Goal: Navigation & Orientation: Find specific page/section

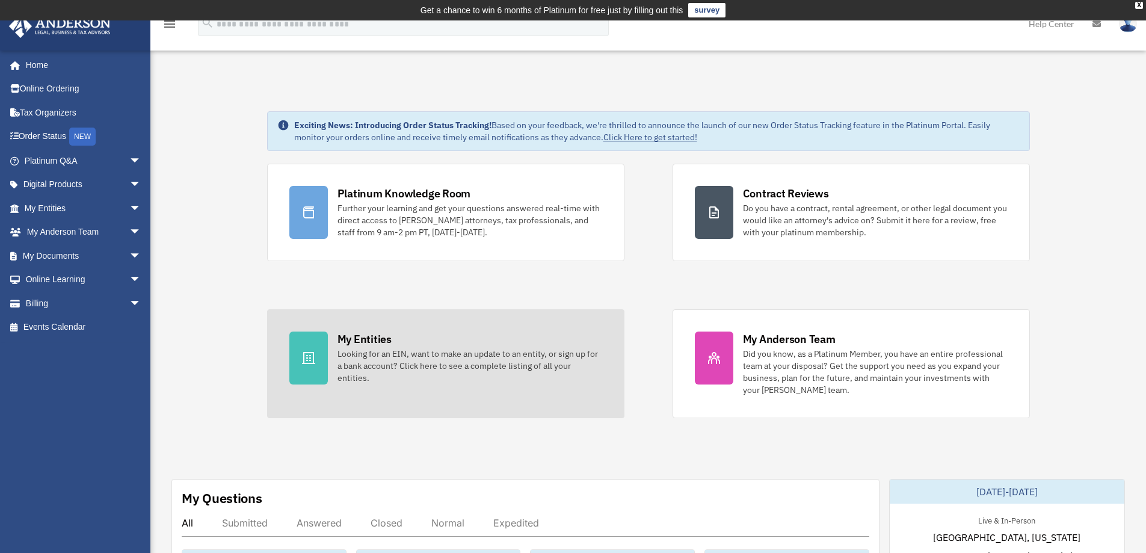
click at [530, 367] on div "Looking for an EIN, want to make an update to an entity, or sign up for a bank …" at bounding box center [469, 366] width 265 height 36
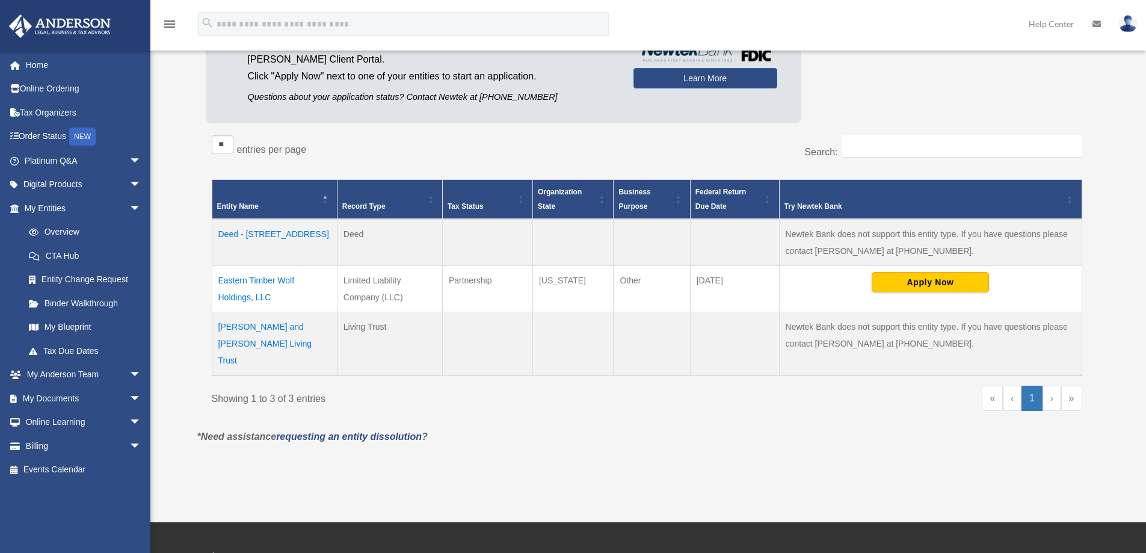
scroll to position [180, 0]
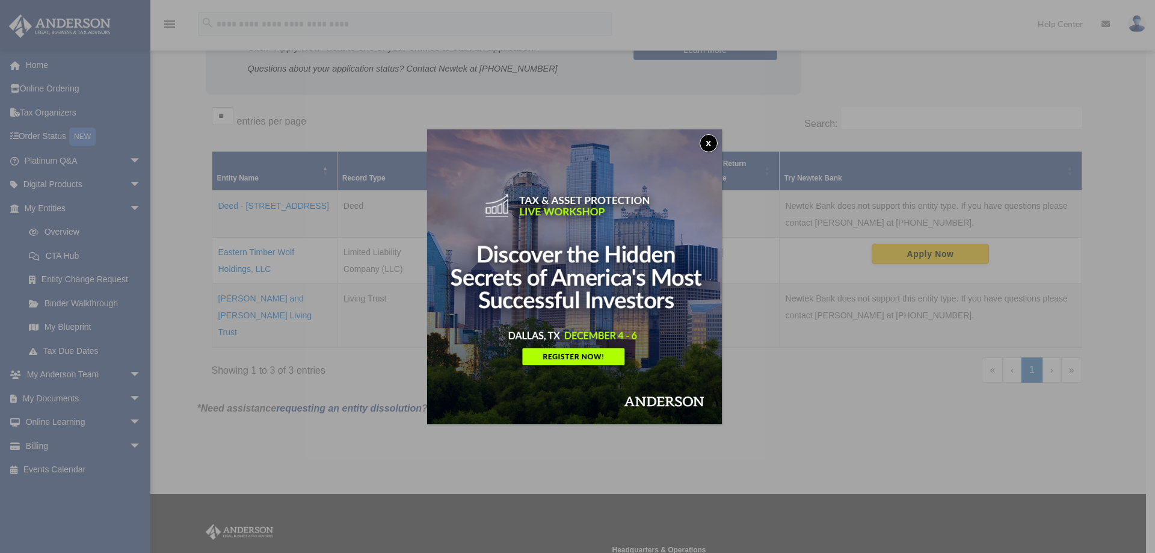
click at [711, 143] on button "x" at bounding box center [708, 143] width 18 height 18
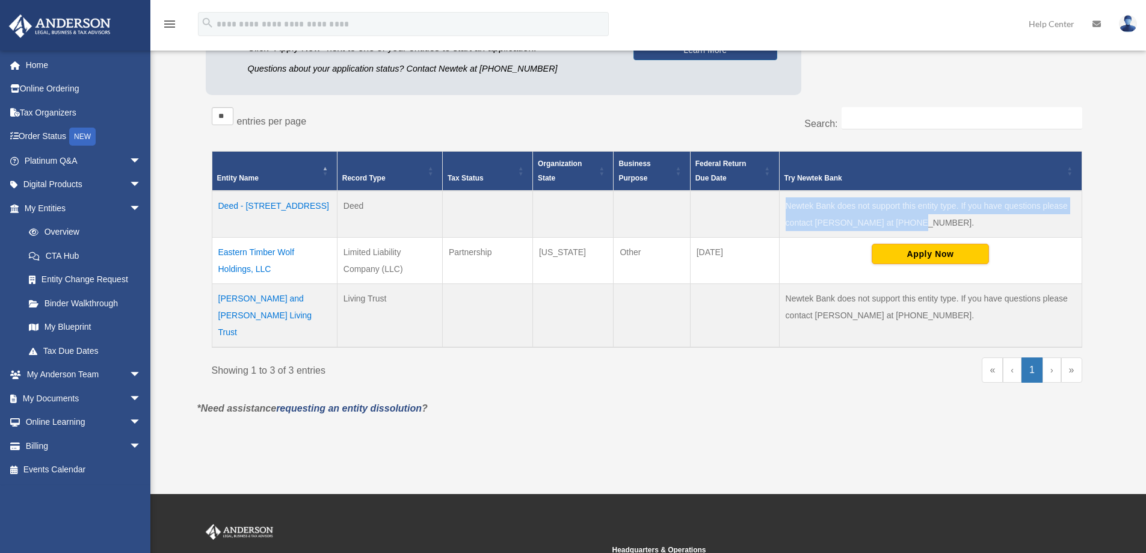
drag, startPoint x: 888, startPoint y: 218, endPoint x: 787, endPoint y: 210, distance: 100.7
click at [787, 210] on td "Newtek Bank does not support this entity type. If you have questions please con…" at bounding box center [930, 214] width 302 height 47
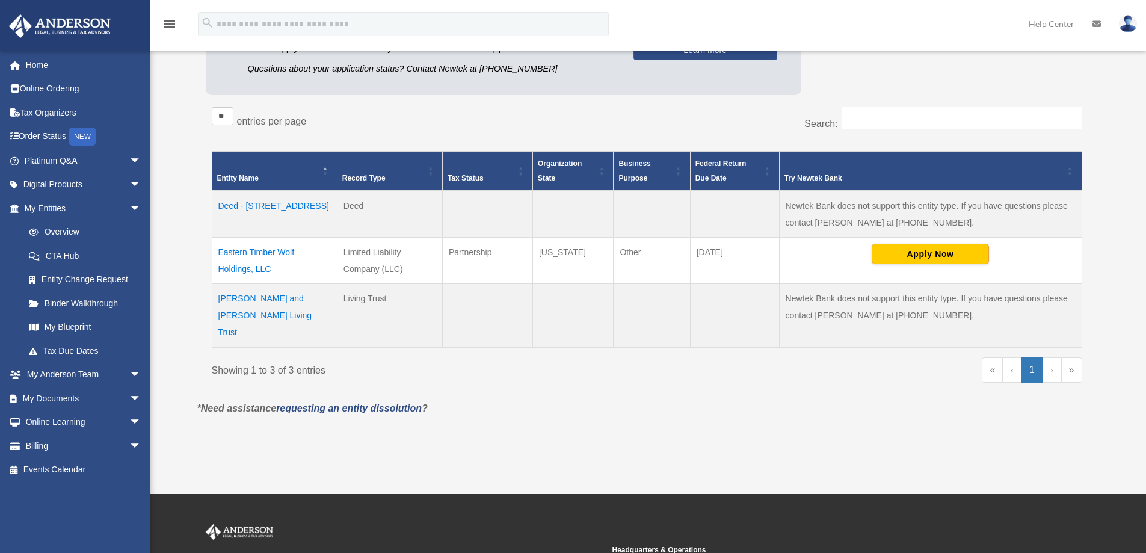
click at [542, 212] on td at bounding box center [572, 214] width 81 height 47
drag, startPoint x: 792, startPoint y: 298, endPoint x: 913, endPoint y: 312, distance: 121.7
click at [913, 312] on td "Newtek Bank does not support this entity type. If you have questions please con…" at bounding box center [930, 316] width 302 height 64
click at [678, 374] on div "« ‹ 1 › »" at bounding box center [868, 375] width 426 height 37
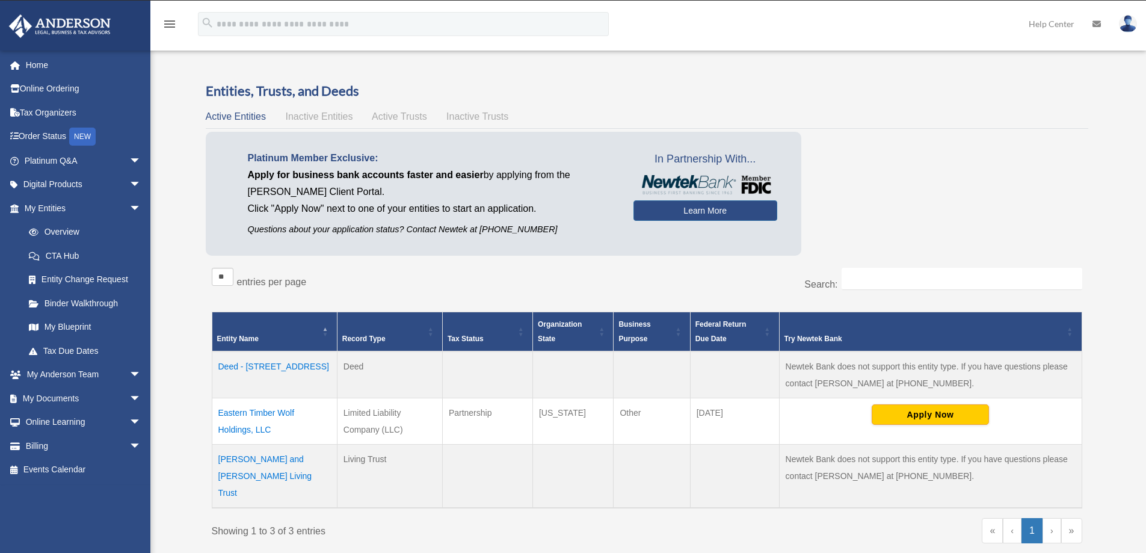
scroll to position [0, 0]
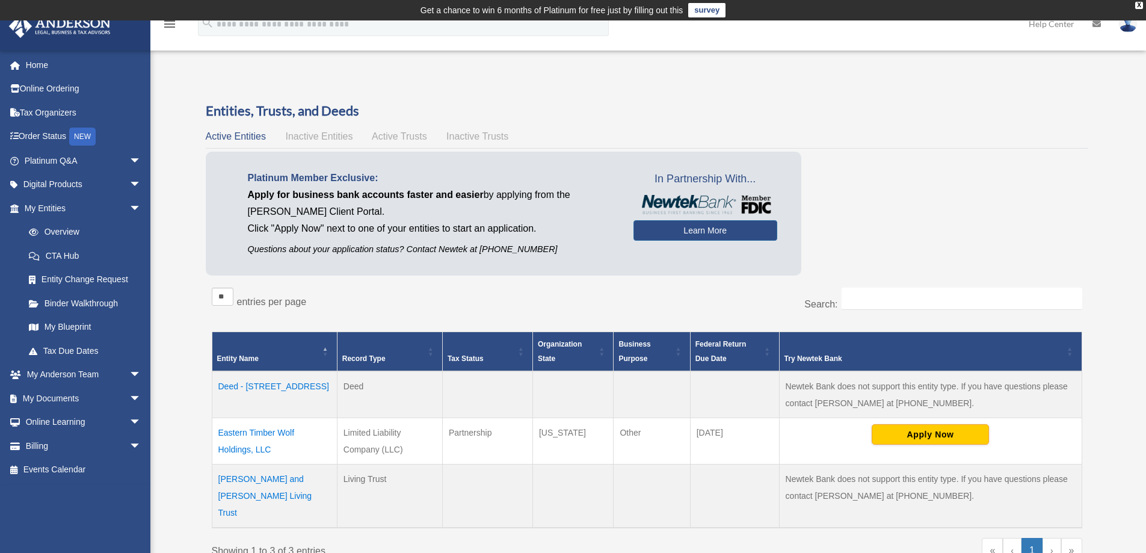
click at [334, 139] on span "Inactive Entities" at bounding box center [318, 136] width 67 height 10
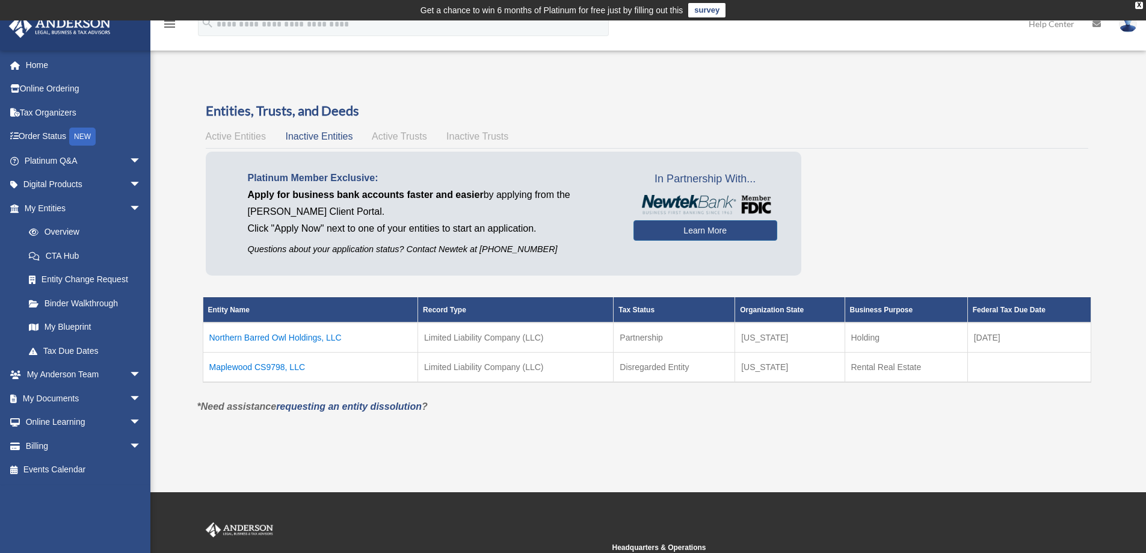
click at [249, 136] on span "Active Entities" at bounding box center [236, 136] width 60 height 10
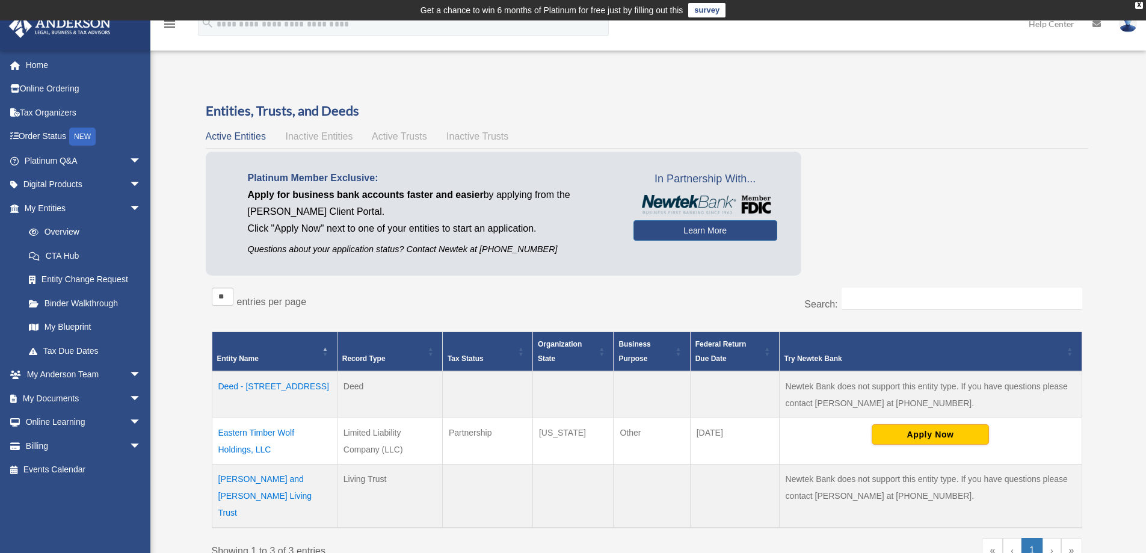
click at [388, 135] on span "Active Trusts" at bounding box center [399, 136] width 55 height 10
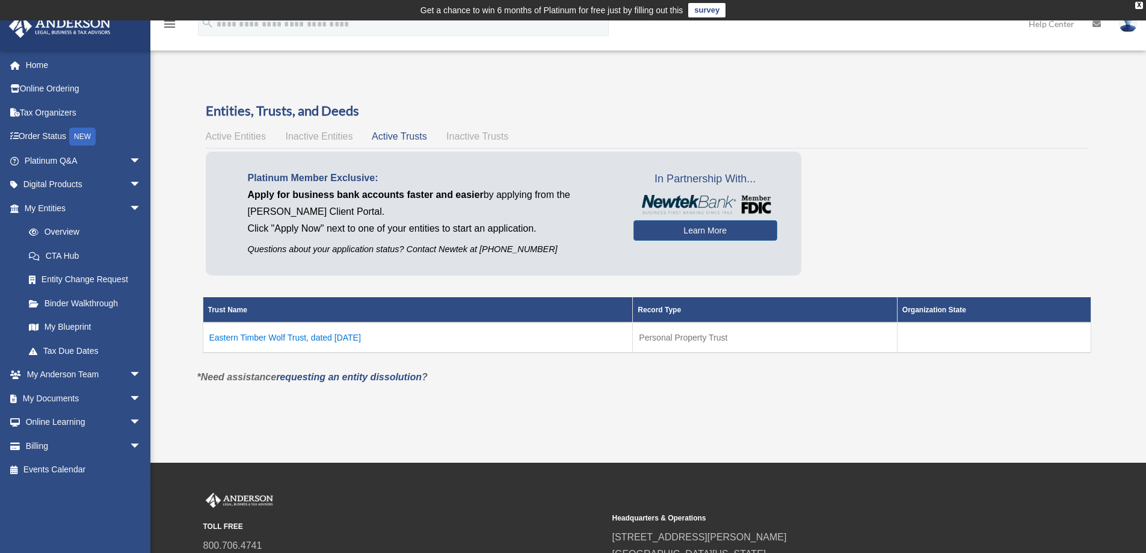
click at [465, 134] on span "Inactive Trusts" at bounding box center [477, 136] width 62 height 10
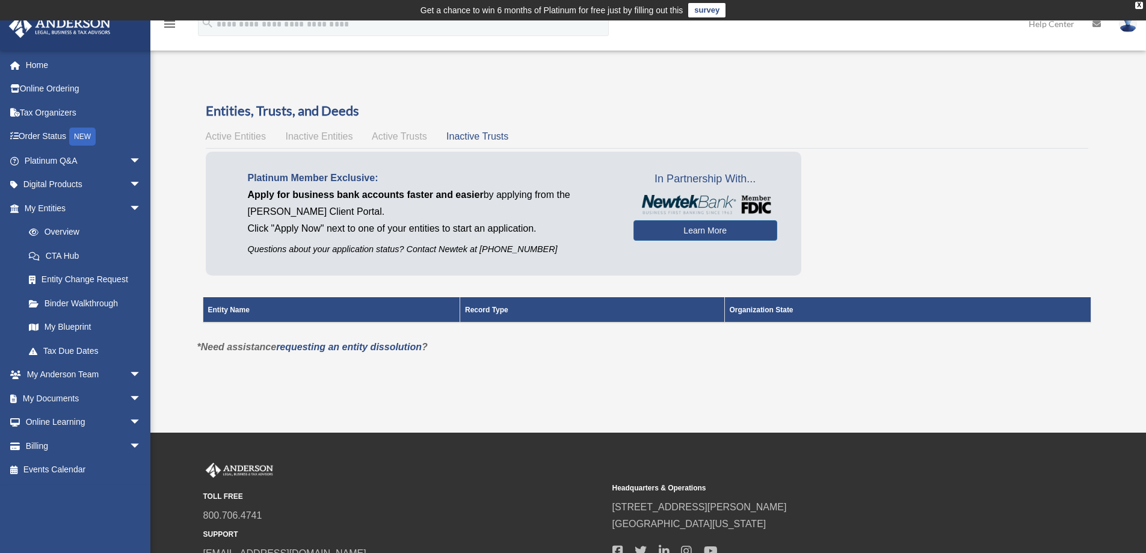
click at [416, 130] on div "Active Entities Inactive Entities Active Trusts Inactive Trusts" at bounding box center [647, 136] width 882 height 17
click at [414, 133] on span "Active Trusts" at bounding box center [399, 136] width 55 height 10
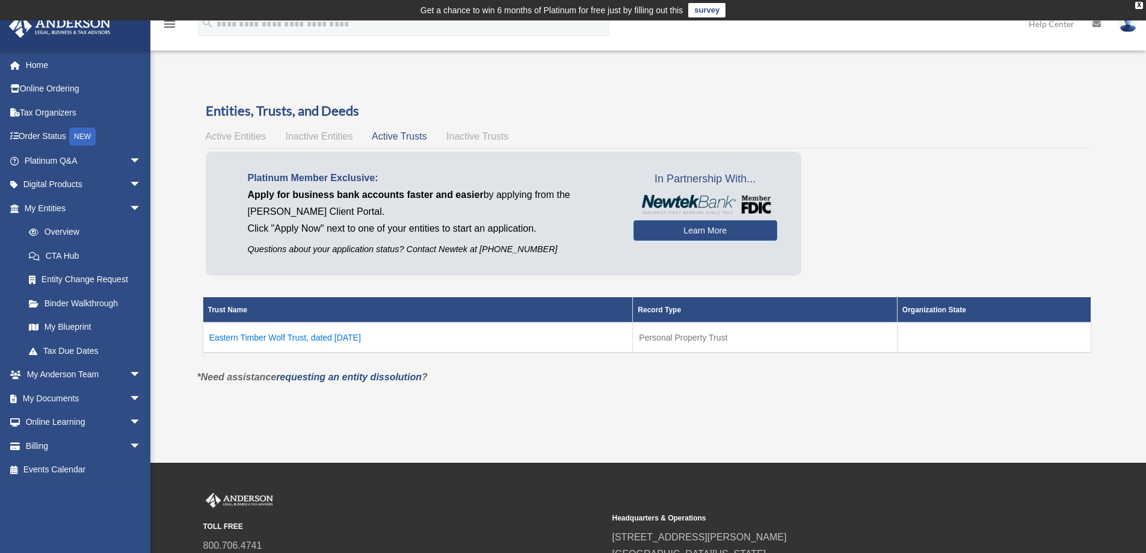
click at [281, 337] on td "Eastern Timber Wolf Trust, dated July 20, 2023" at bounding box center [418, 337] width 430 height 30
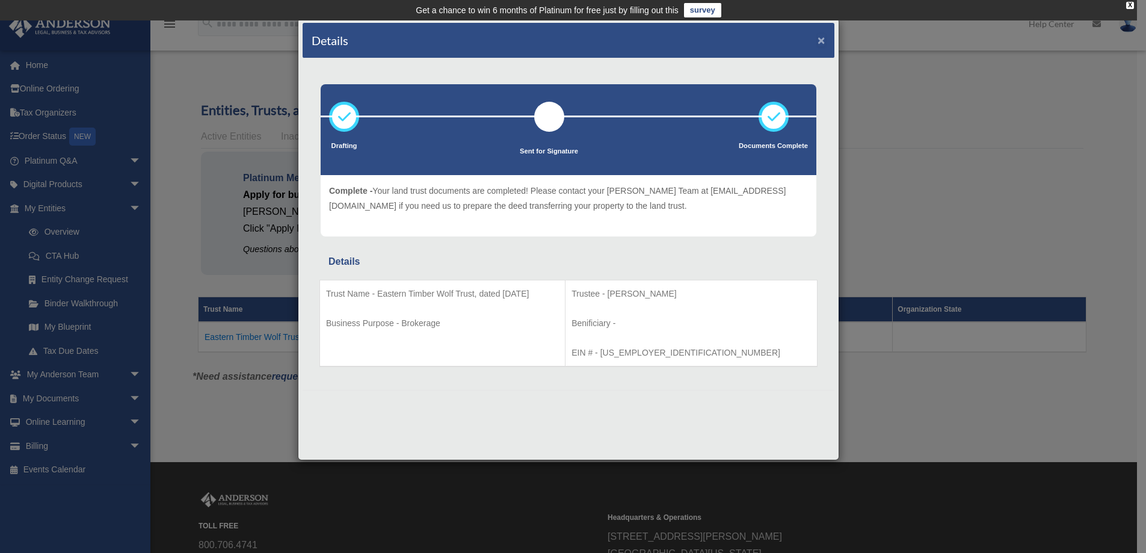
click at [820, 39] on button "×" at bounding box center [821, 40] width 8 height 13
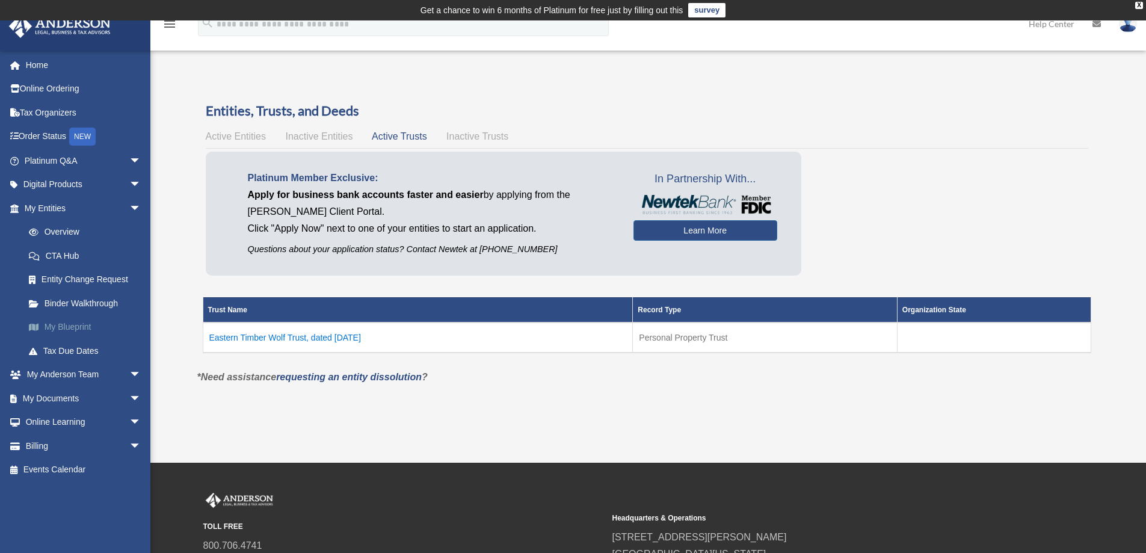
click at [77, 328] on link "My Blueprint" at bounding box center [88, 327] width 143 height 24
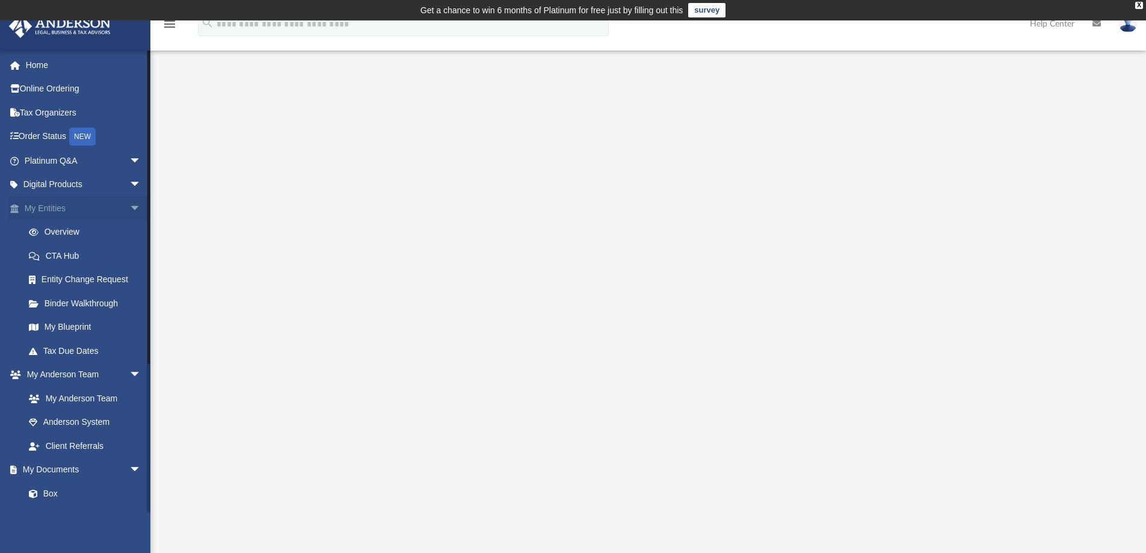
click at [129, 207] on span "arrow_drop_down" at bounding box center [141, 208] width 24 height 25
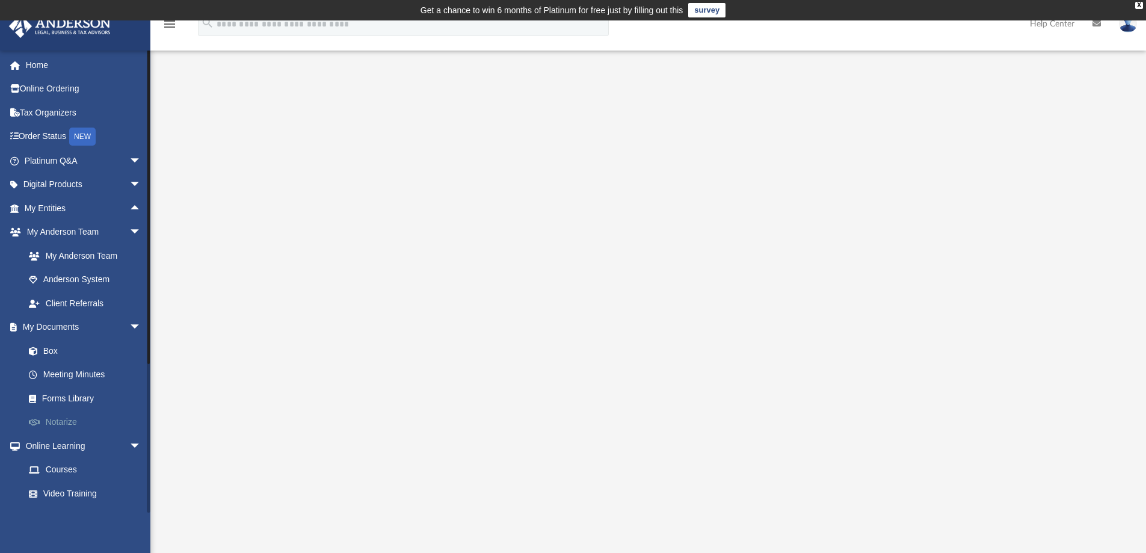
click at [63, 422] on link "Notarize" at bounding box center [88, 422] width 143 height 24
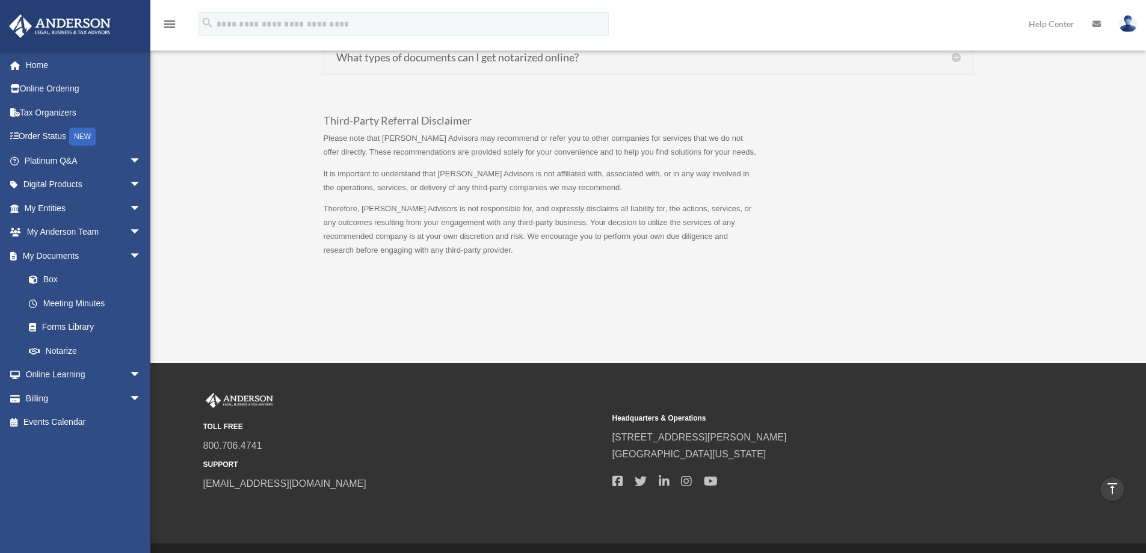
scroll to position [1211, 0]
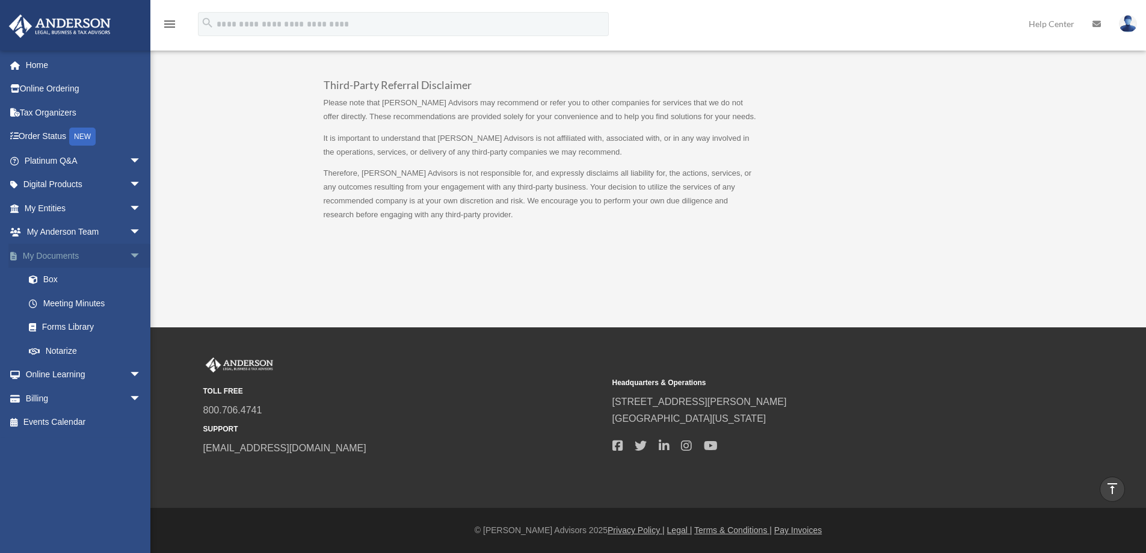
click at [129, 259] on span "arrow_drop_down" at bounding box center [141, 256] width 24 height 25
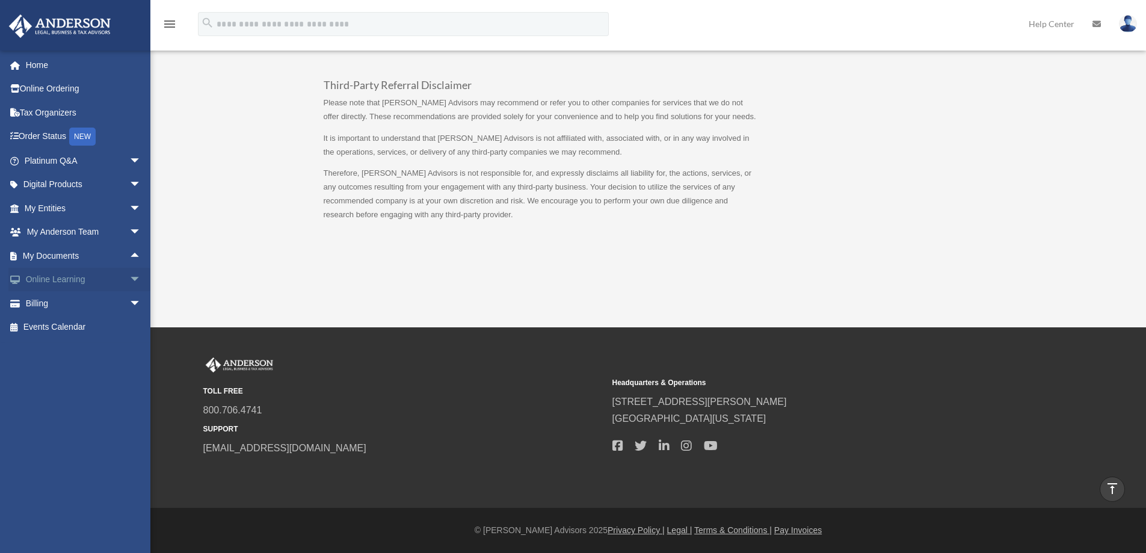
click at [129, 283] on span "arrow_drop_down" at bounding box center [141, 280] width 24 height 25
click at [129, 283] on span "arrow_drop_up" at bounding box center [141, 280] width 24 height 25
click at [47, 70] on link "Home" at bounding box center [83, 65] width 151 height 24
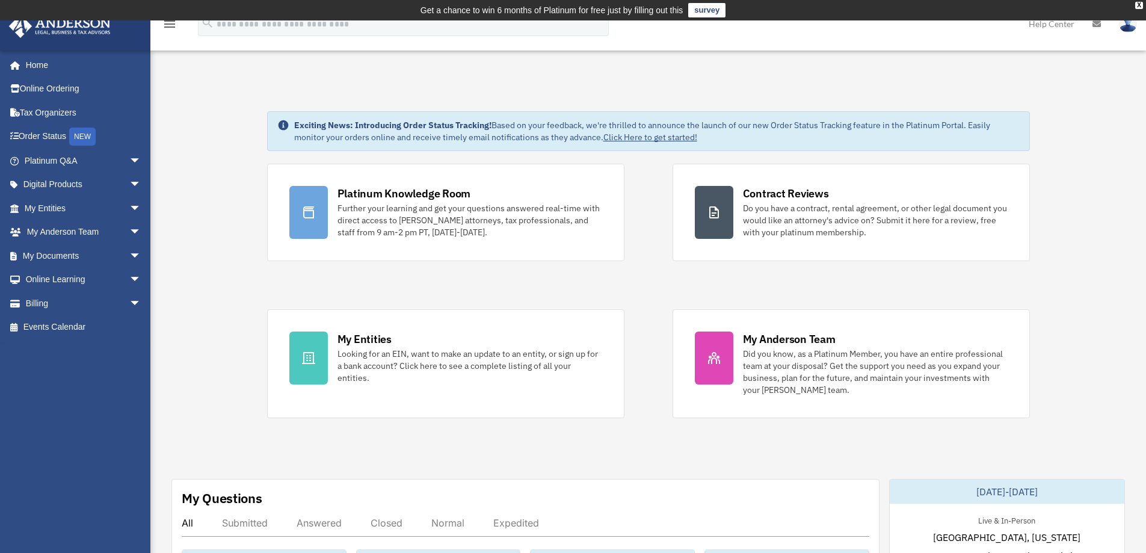
click at [1125, 28] on img at bounding box center [1127, 23] width 18 height 17
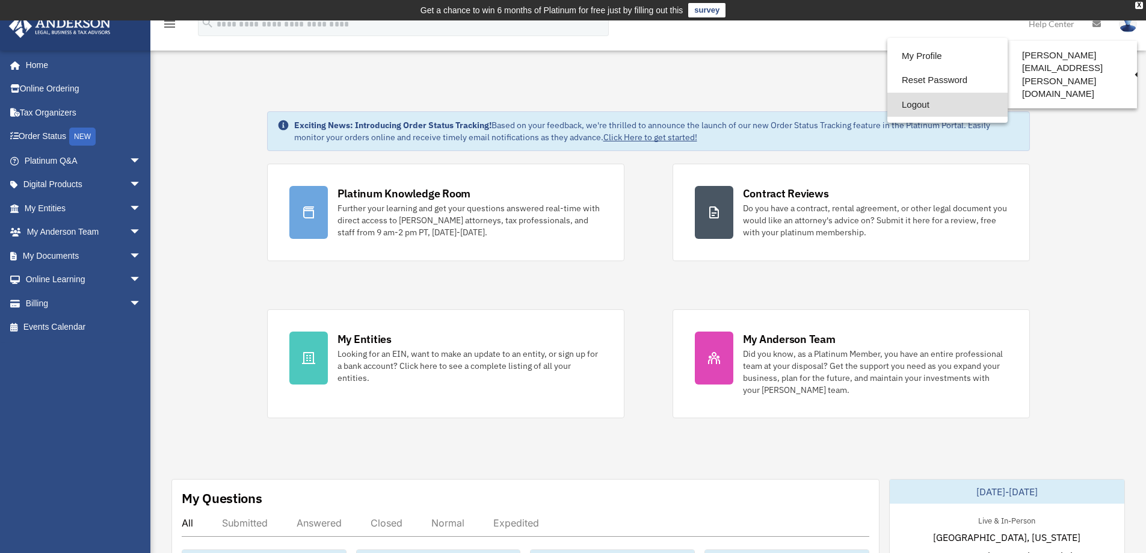
click at [923, 105] on link "Logout" at bounding box center [947, 105] width 120 height 25
